Goal: Learn about a topic

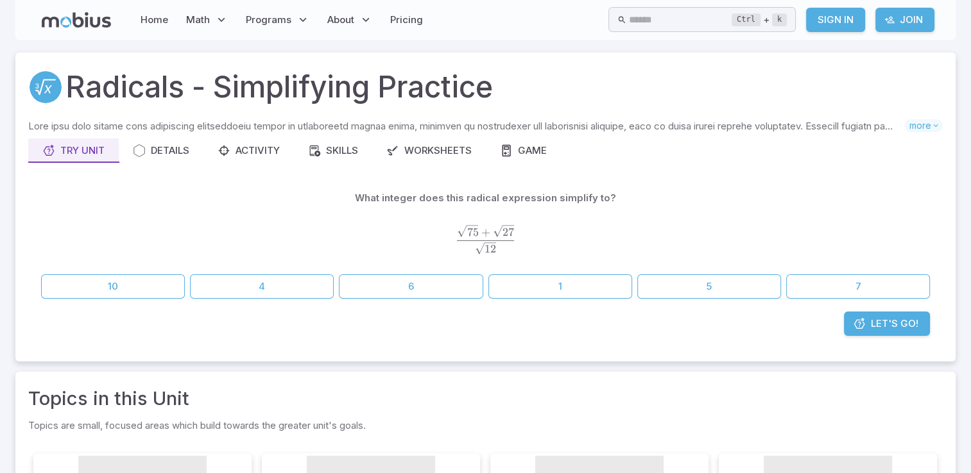
click at [871, 329] on span "Let's Go!" at bounding box center [894, 324] width 47 height 14
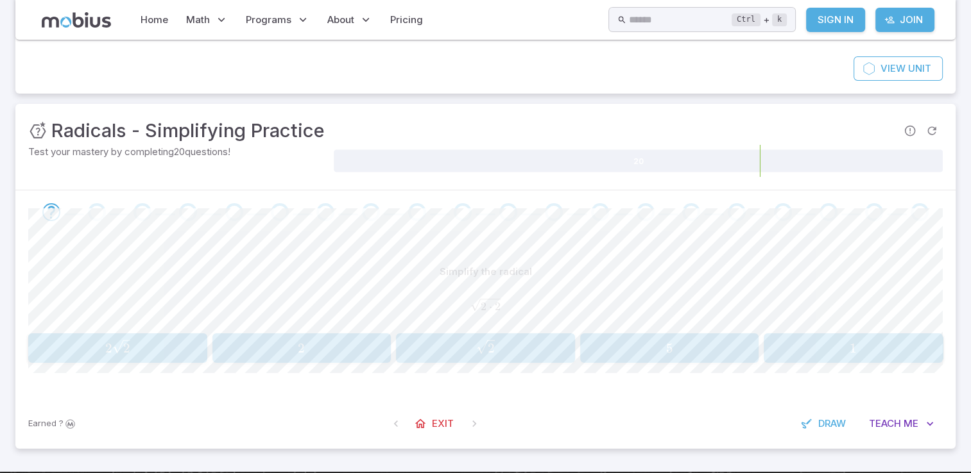
scroll to position [103, 0]
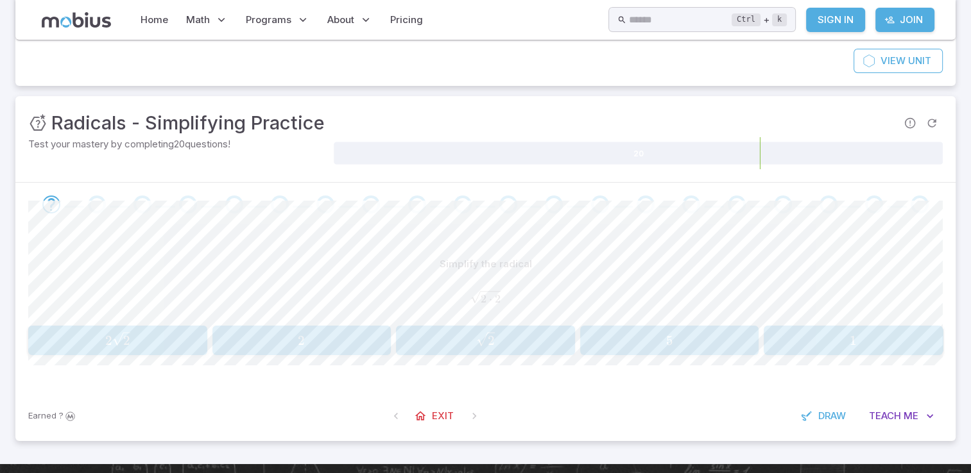
click at [375, 341] on span "2" at bounding box center [301, 341] width 171 height 16
click at [509, 204] on div "Go to the next question" at bounding box center [508, 205] width 18 height 18
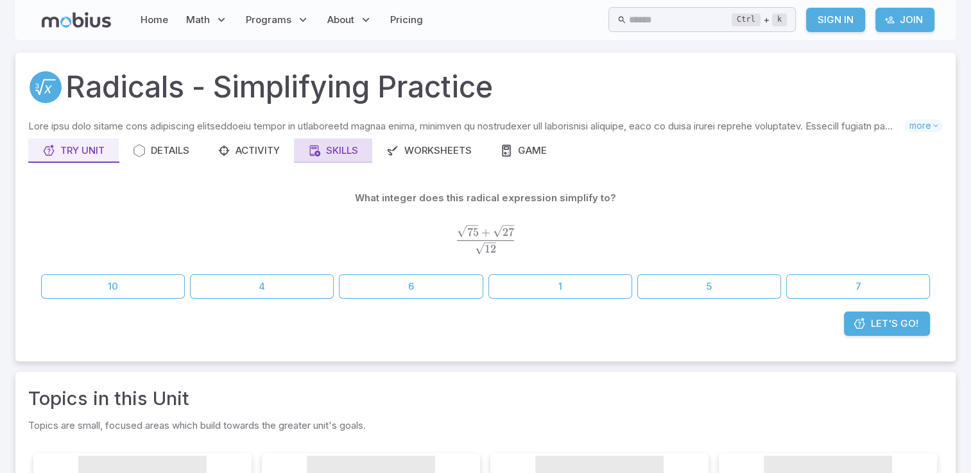
click at [352, 147] on div "Skills" at bounding box center [333, 151] width 50 height 14
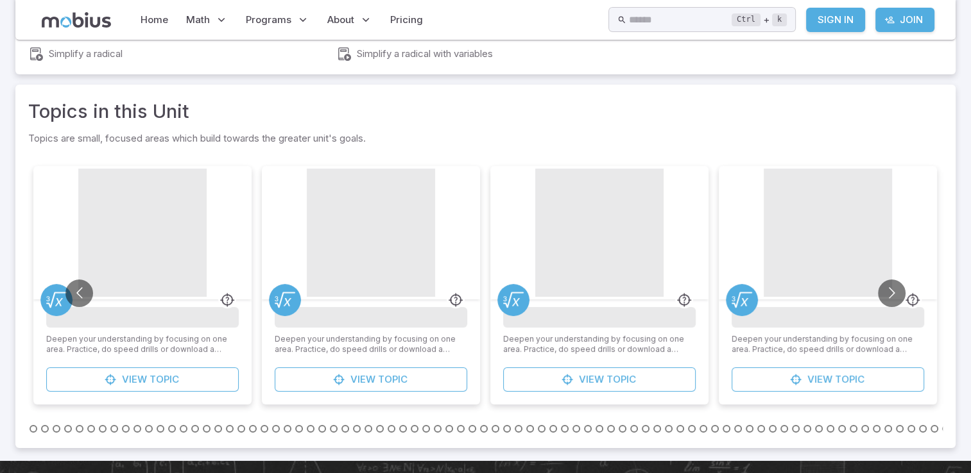
scroll to position [140, 0]
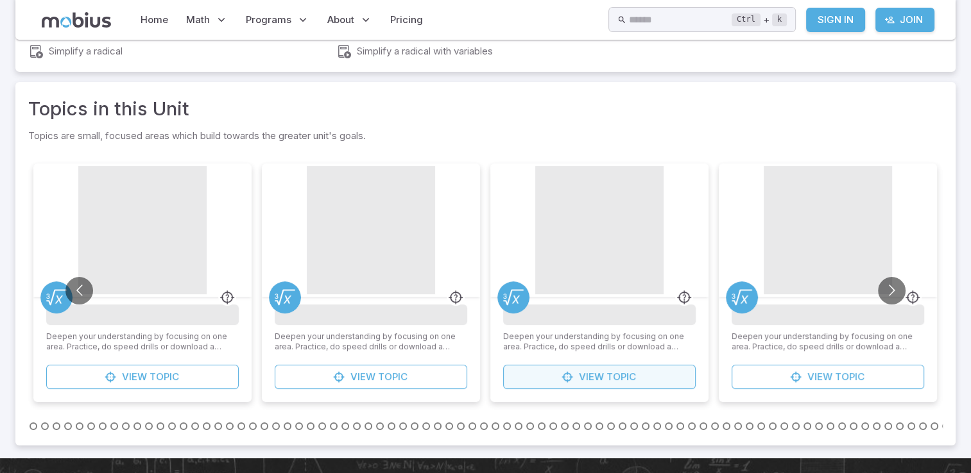
click at [618, 376] on span "Topic" at bounding box center [621, 377] width 30 height 14
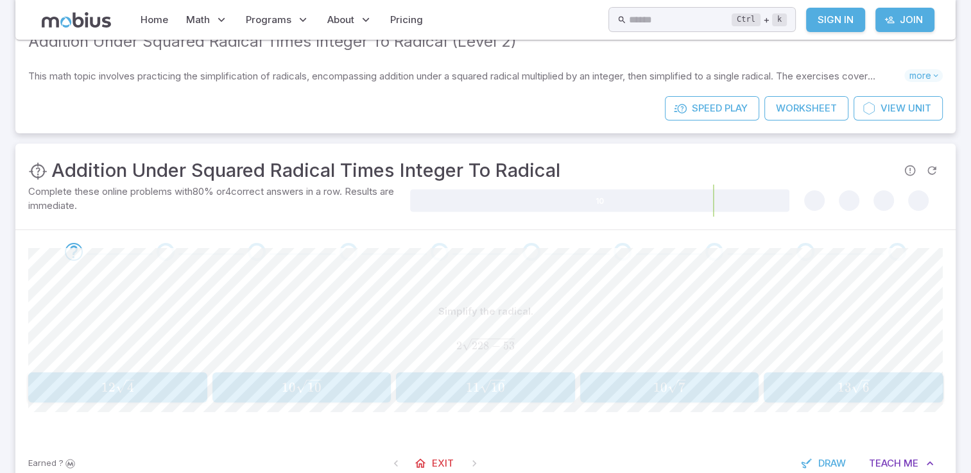
scroll to position [4, 0]
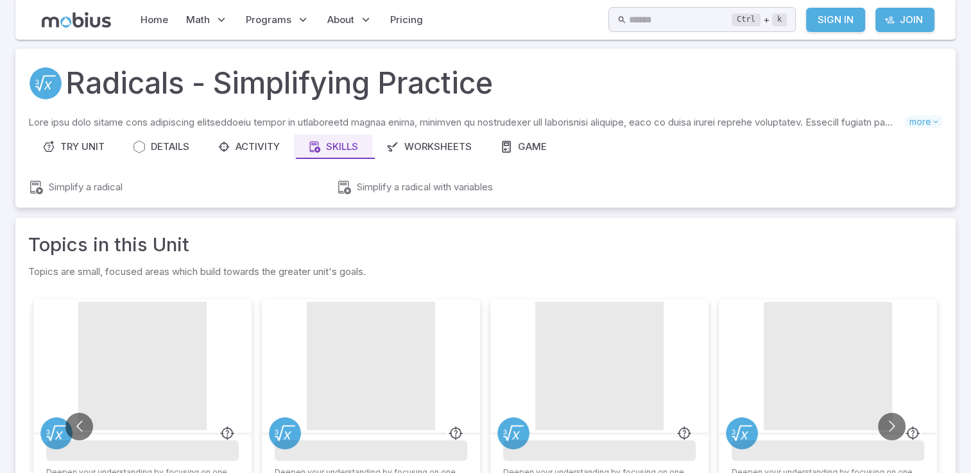
scroll to position [140, 0]
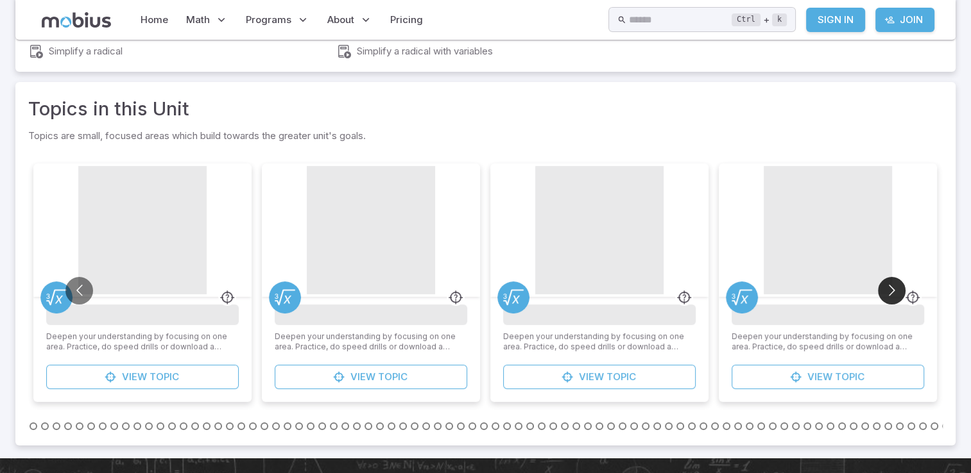
click at [888, 286] on button "Go to next slide" at bounding box center [892, 291] width 28 height 28
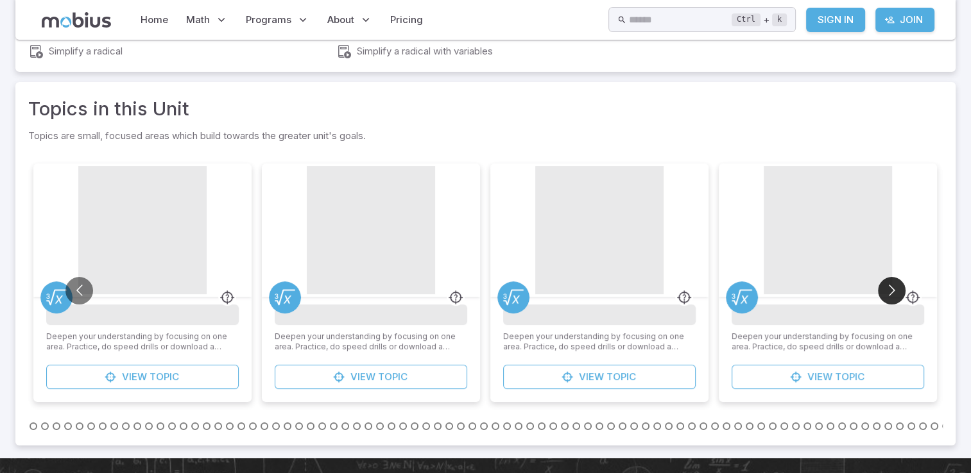
click at [888, 286] on button "Go to next slide" at bounding box center [892, 291] width 28 height 28
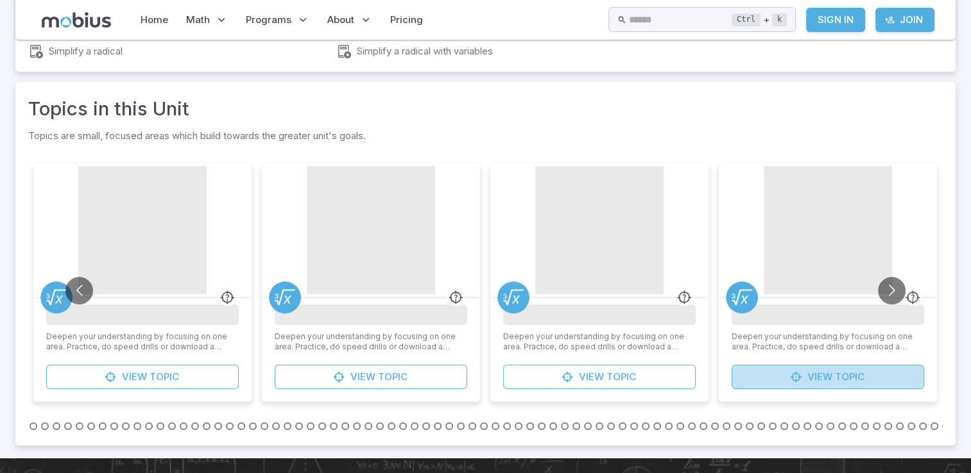
click at [817, 382] on span "View" at bounding box center [819, 377] width 25 height 14
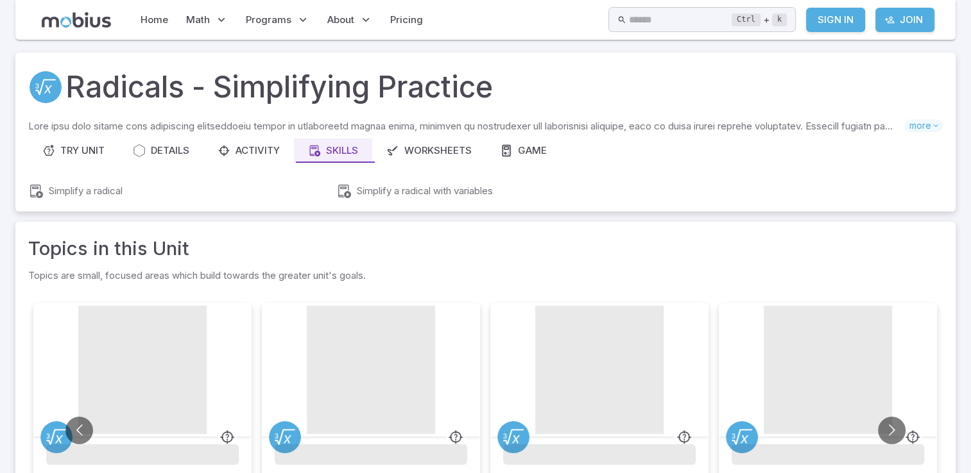
scroll to position [140, 0]
